Goal: Register for event/course

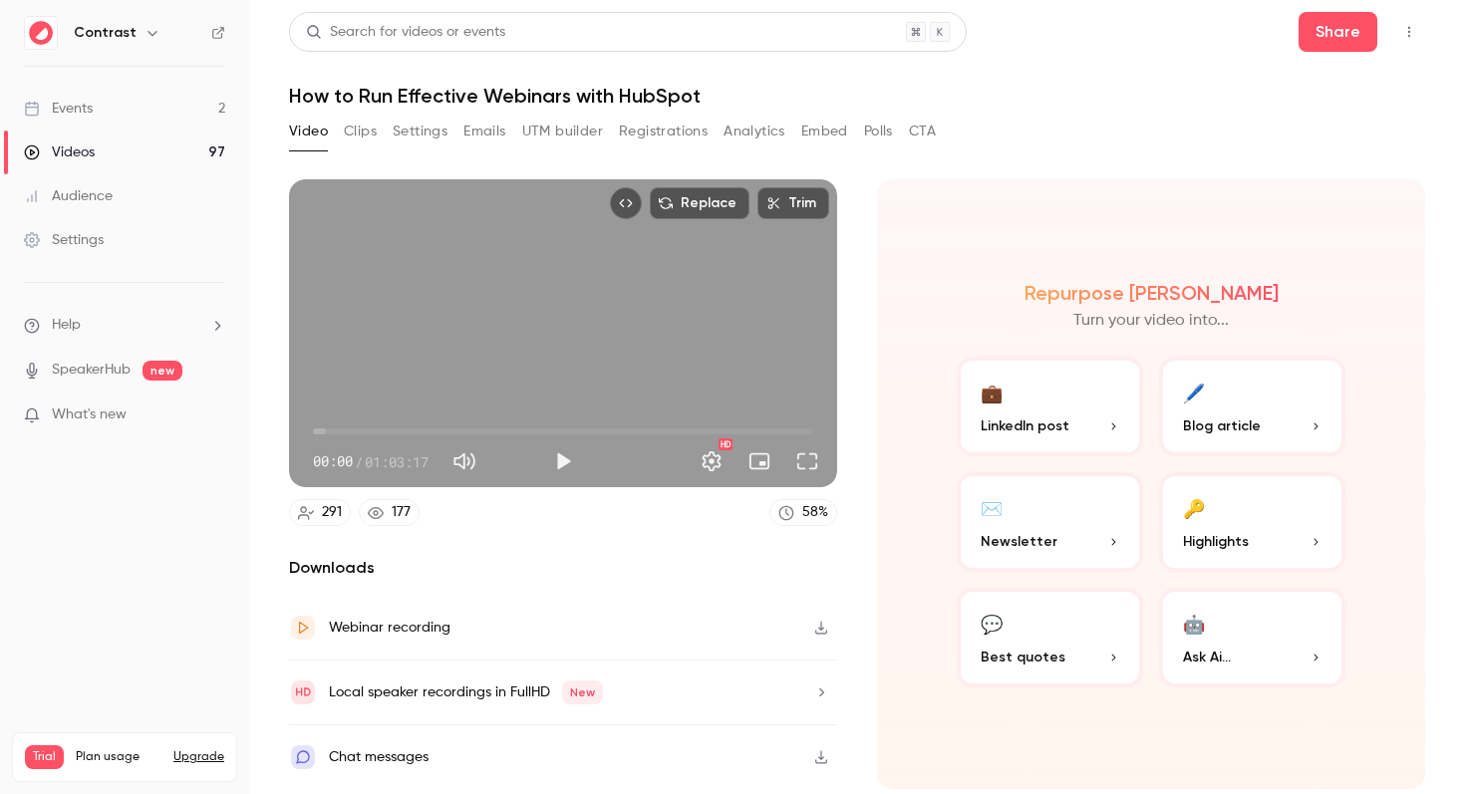
click at [93, 109] on div "Events" at bounding box center [58, 109] width 69 height 20
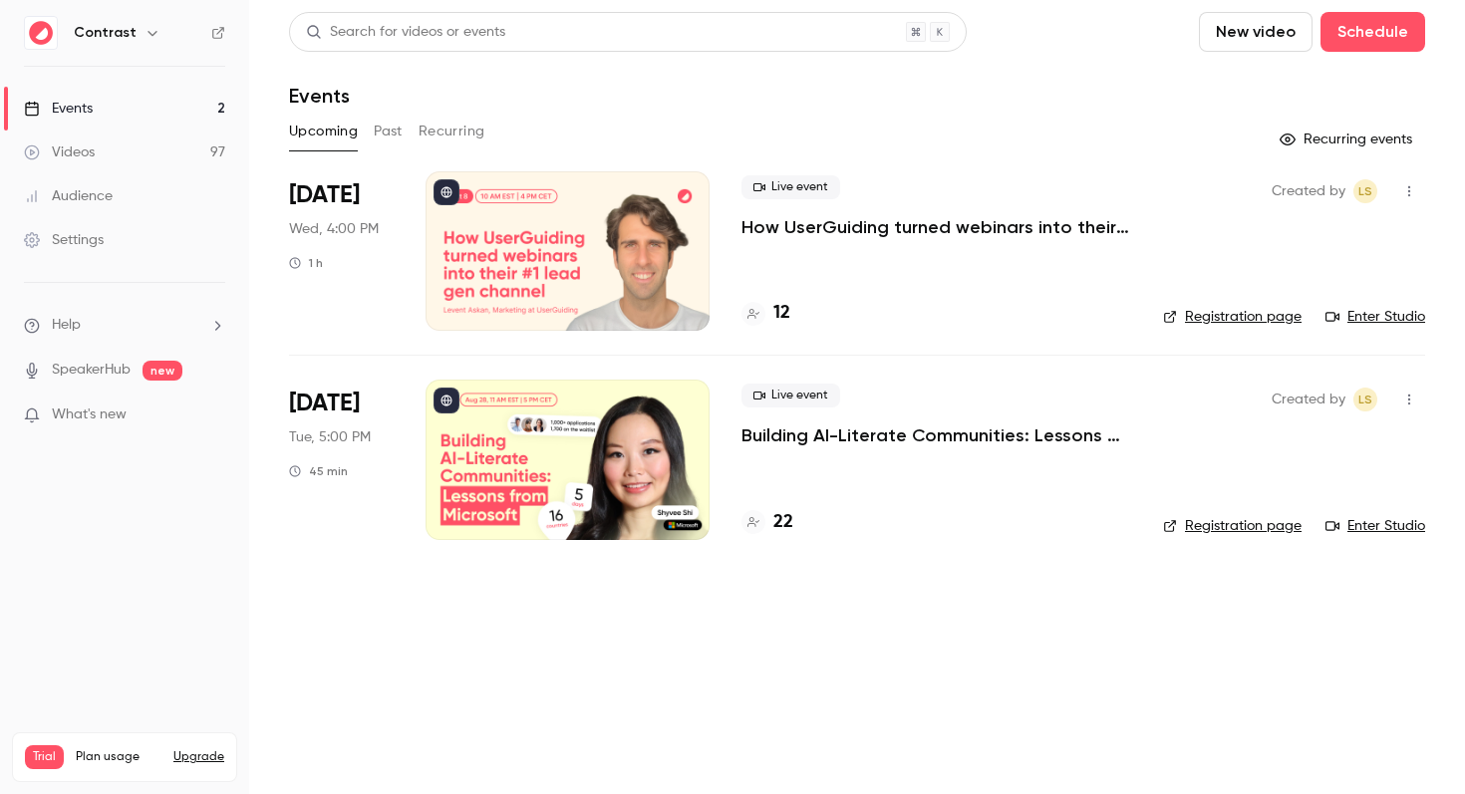
click at [798, 241] on div "Live event How UserGuiding turned webinars into their #1 lead gen channel 12" at bounding box center [937, 250] width 390 height 159
click at [817, 233] on p "How UserGuiding turned webinars into their #1 lead gen channel" at bounding box center [937, 227] width 390 height 24
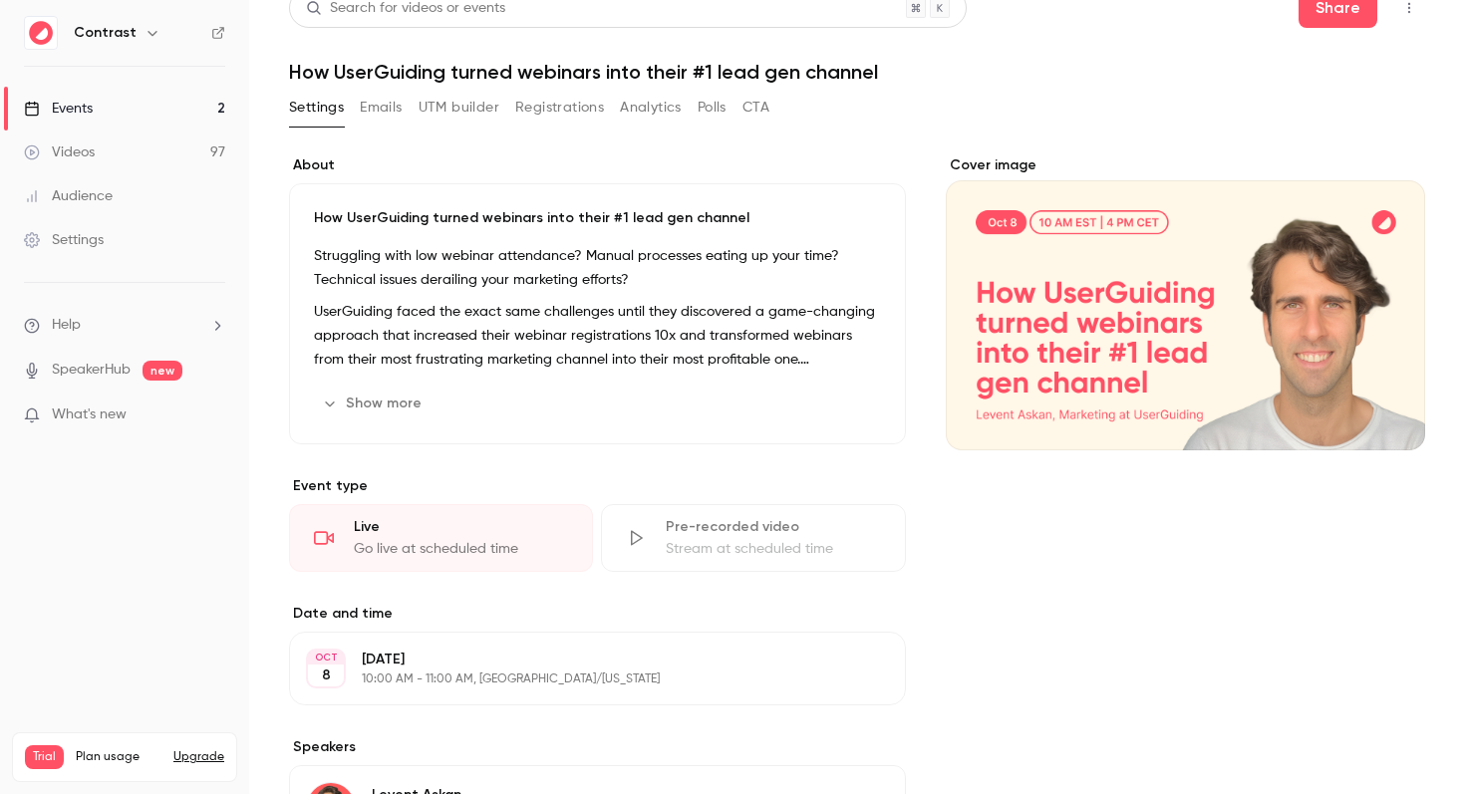
scroll to position [27, 0]
